Goal: Task Accomplishment & Management: Complete application form

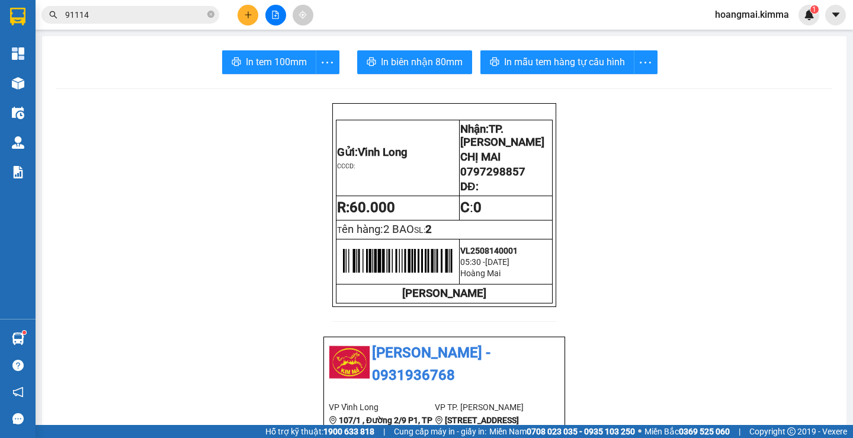
click at [250, 11] on icon "plus" at bounding box center [248, 15] width 8 height 8
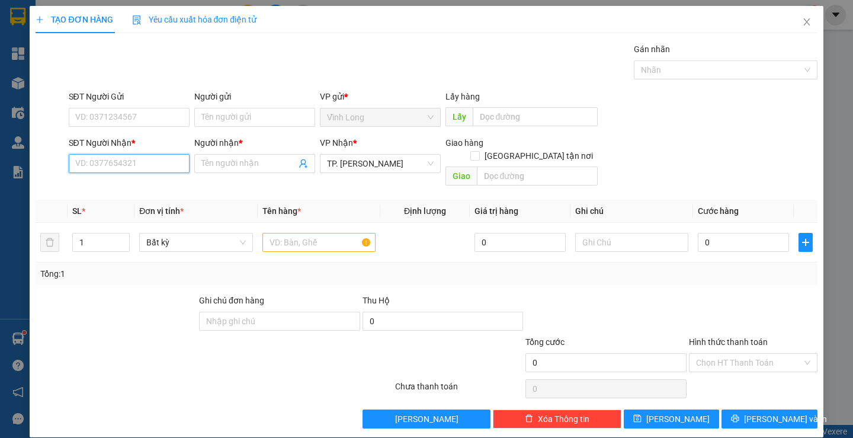
click at [110, 166] on input "SĐT Người Nhận *" at bounding box center [129, 163] width 121 height 19
type input "0937294978"
click at [163, 194] on div "0937294978 - [PERSON_NAME]" at bounding box center [132, 187] width 131 height 19
type input "KIỀU"
type input "0937294978"
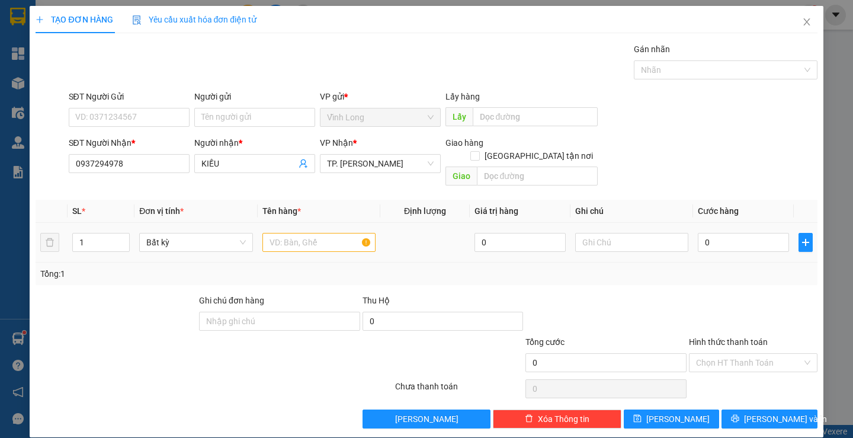
click at [295, 239] on div at bounding box center [318, 242] width 113 height 24
click at [316, 234] on input "text" at bounding box center [318, 242] width 113 height 19
type input "GIỎ"
click at [621, 233] on input "text" at bounding box center [631, 242] width 113 height 19
type input "H"
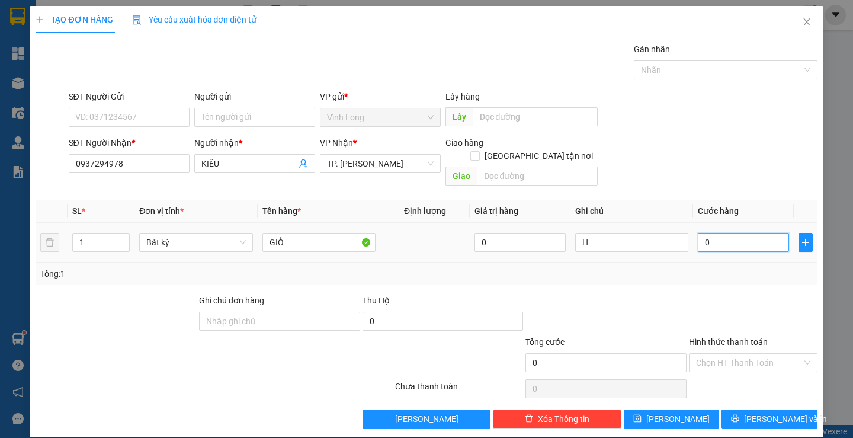
click at [751, 233] on input "0" at bounding box center [742, 242] width 91 height 19
type input "3"
type input "30"
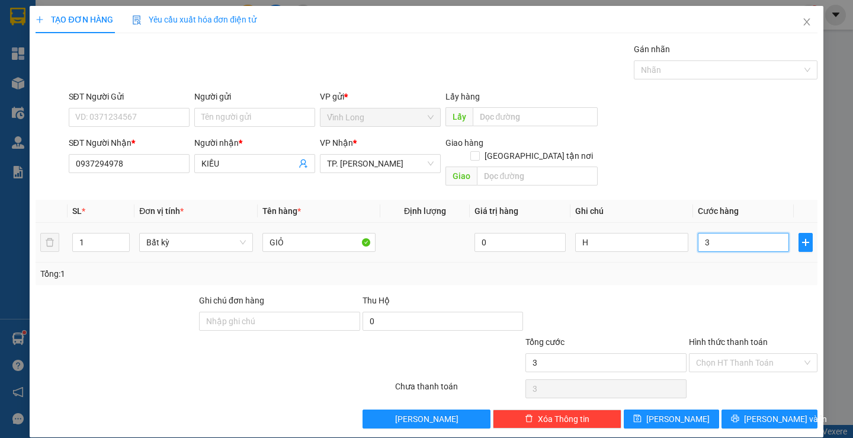
type input "30"
type input "30.000"
click at [743, 353] on input "Hình thức thanh toán" at bounding box center [749, 362] width 106 height 18
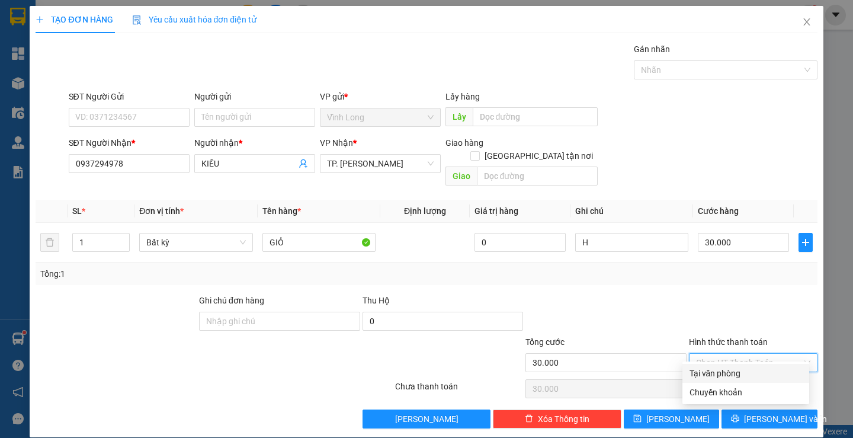
click at [722, 369] on div "Tại văn phòng" at bounding box center [745, 372] width 112 height 13
type input "0"
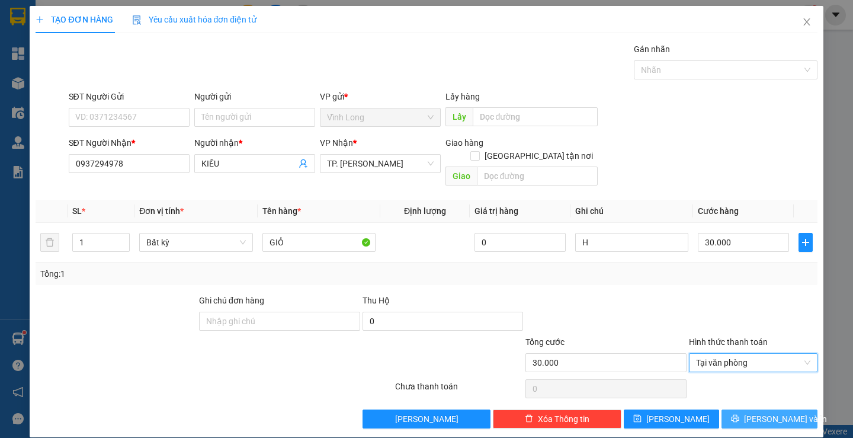
click at [735, 410] on button "[PERSON_NAME] và In" at bounding box center [768, 418] width 95 height 19
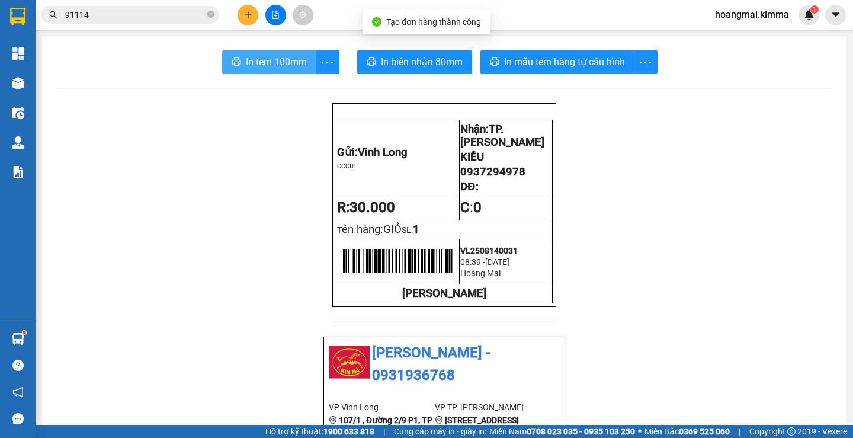
click at [264, 54] on span "In tem 100mm" at bounding box center [276, 61] width 61 height 15
